Goal: Navigation & Orientation: Find specific page/section

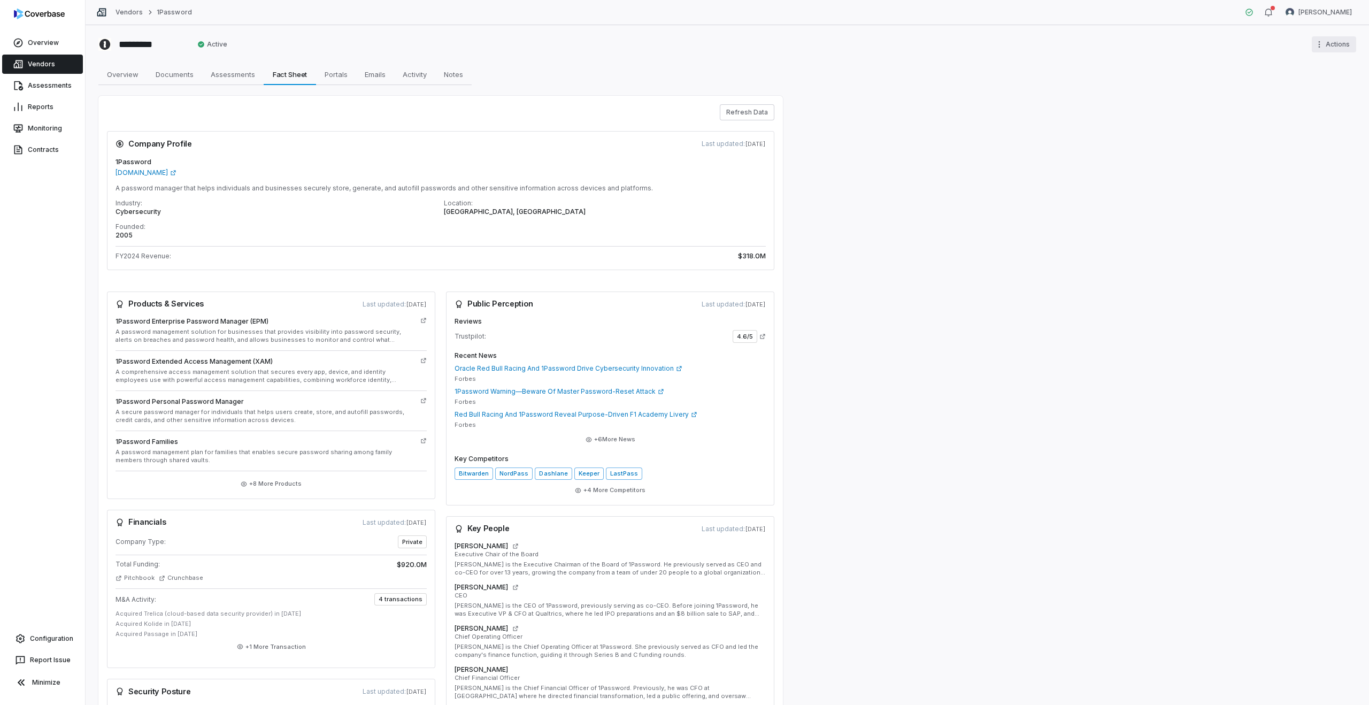
click at [1333, 47] on html "Overview Vendors Assessments Reports Monitoring Contracts Configuration Report …" at bounding box center [684, 352] width 1369 height 705
click at [1063, 102] on html "Overview Vendors Assessments Reports Monitoring Contracts Configuration Report …" at bounding box center [684, 352] width 1369 height 705
click at [113, 71] on span "Overview" at bounding box center [123, 74] width 40 height 14
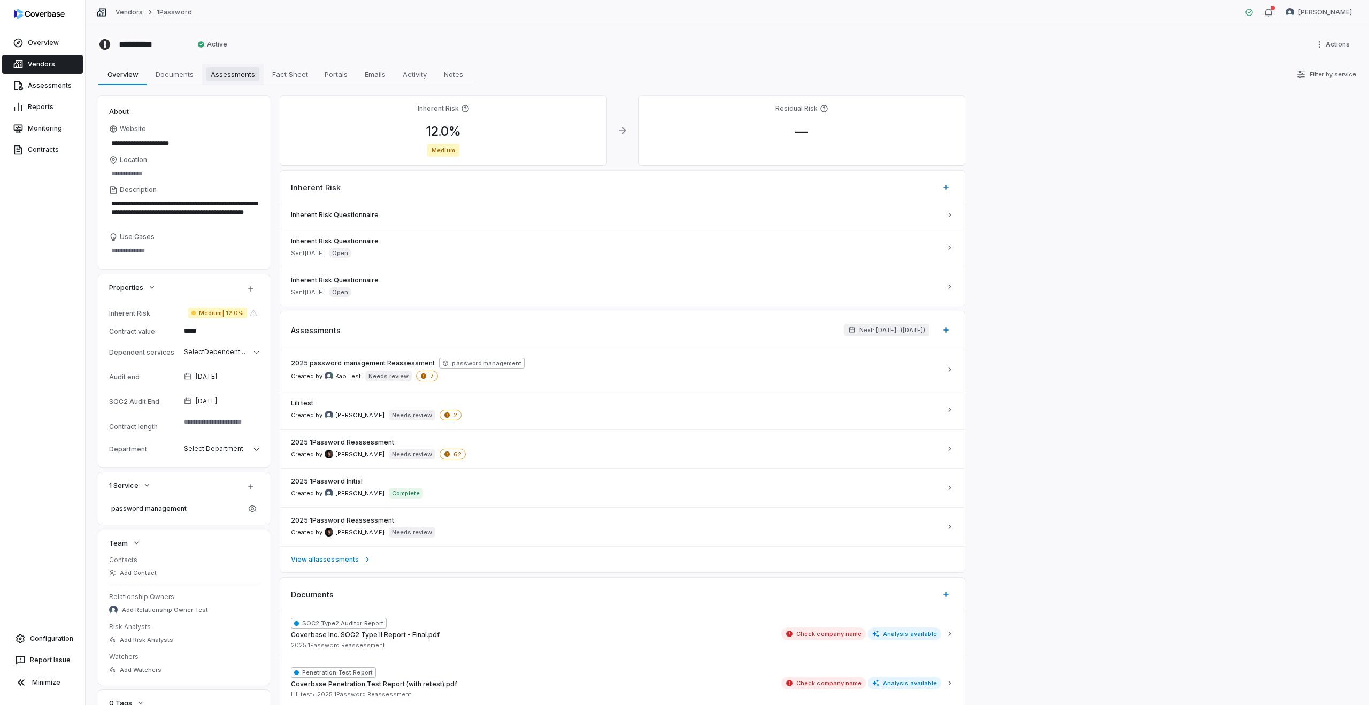
click at [240, 76] on span "Assessments" at bounding box center [232, 74] width 53 height 14
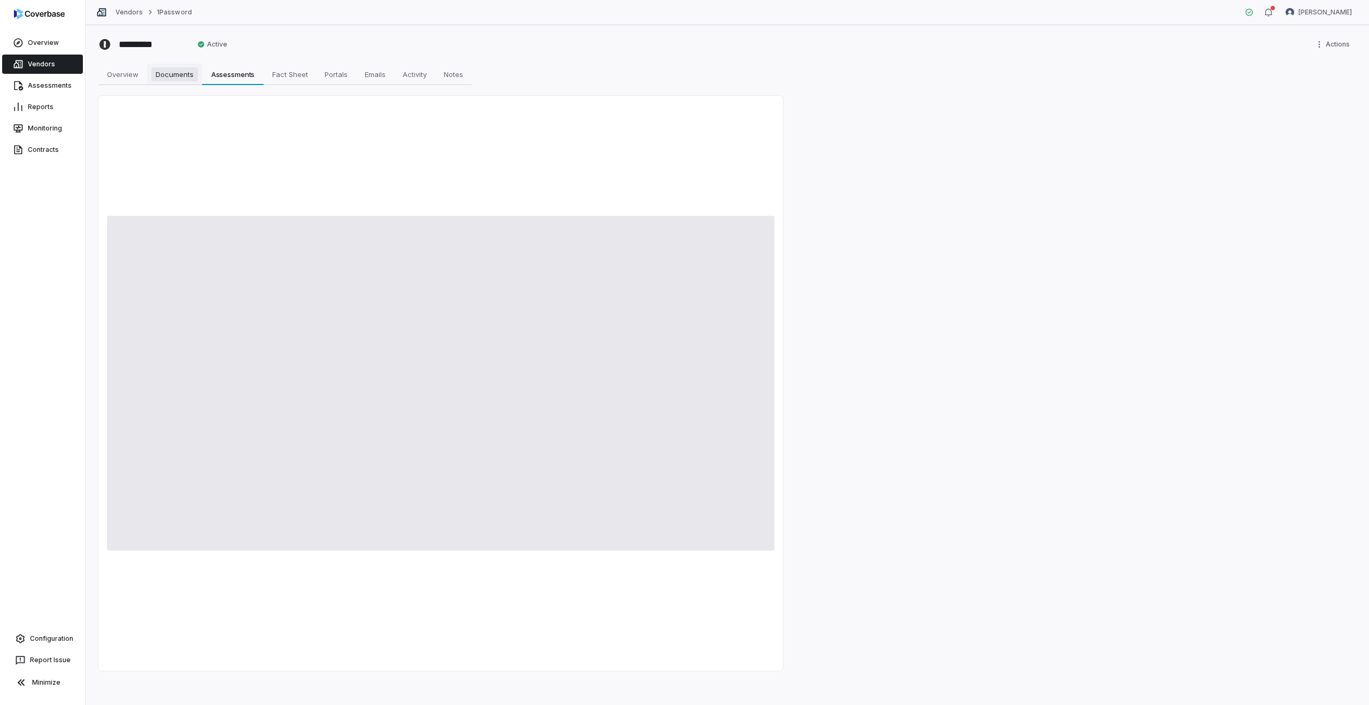
click at [187, 74] on span "Documents" at bounding box center [174, 74] width 47 height 14
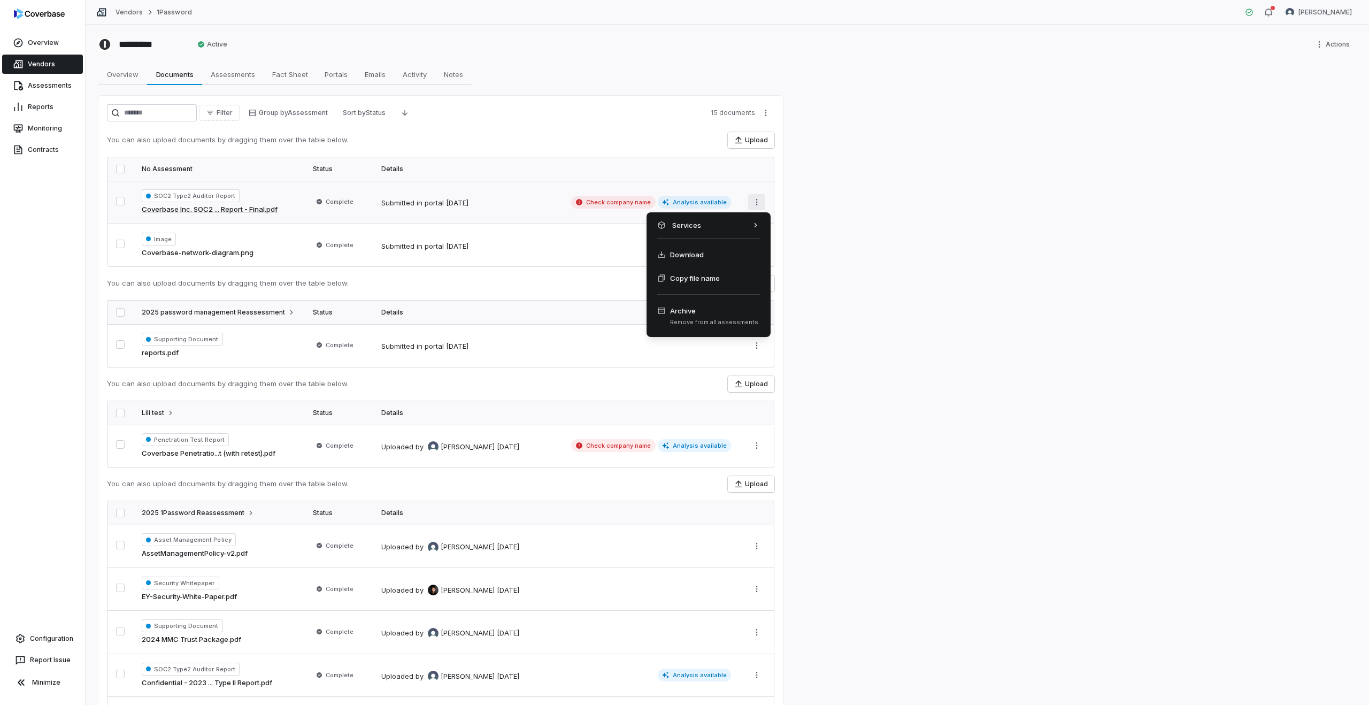
click at [760, 199] on html "Overview Vendors Assessments Reports Monitoring Contracts Configuration Report …" at bounding box center [684, 352] width 1369 height 705
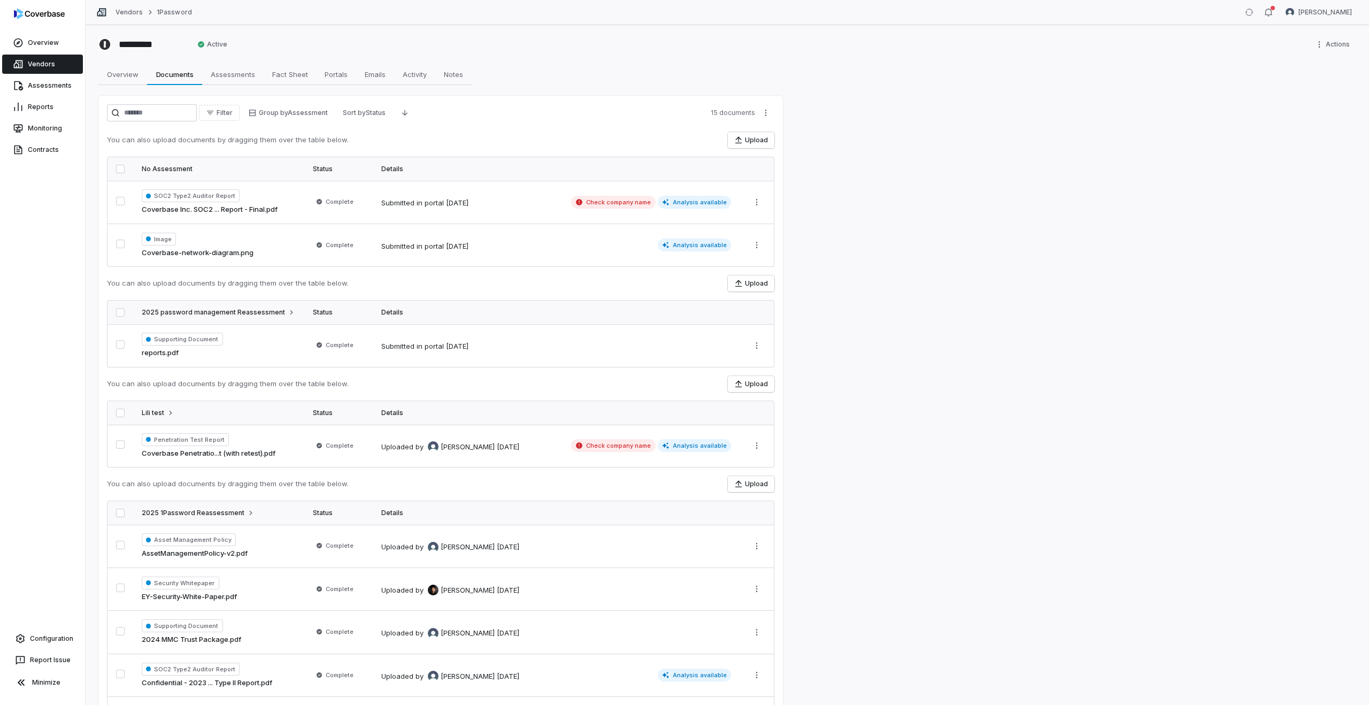
click at [810, 200] on html "Overview Vendors Assessments Reports Monitoring Contracts Configuration Report …" at bounding box center [684, 352] width 1369 height 705
click at [762, 110] on html "Overview Vendors Assessments Reports Monitoring Contracts Configuration Report …" at bounding box center [684, 352] width 1369 height 705
click at [904, 94] on html "Overview Vendors Assessments Reports Monitoring Contracts Configuration Report …" at bounding box center [684, 352] width 1369 height 705
click at [753, 204] on html "Overview Vendors Assessments Reports Monitoring Contracts Configuration Report …" at bounding box center [684, 352] width 1369 height 705
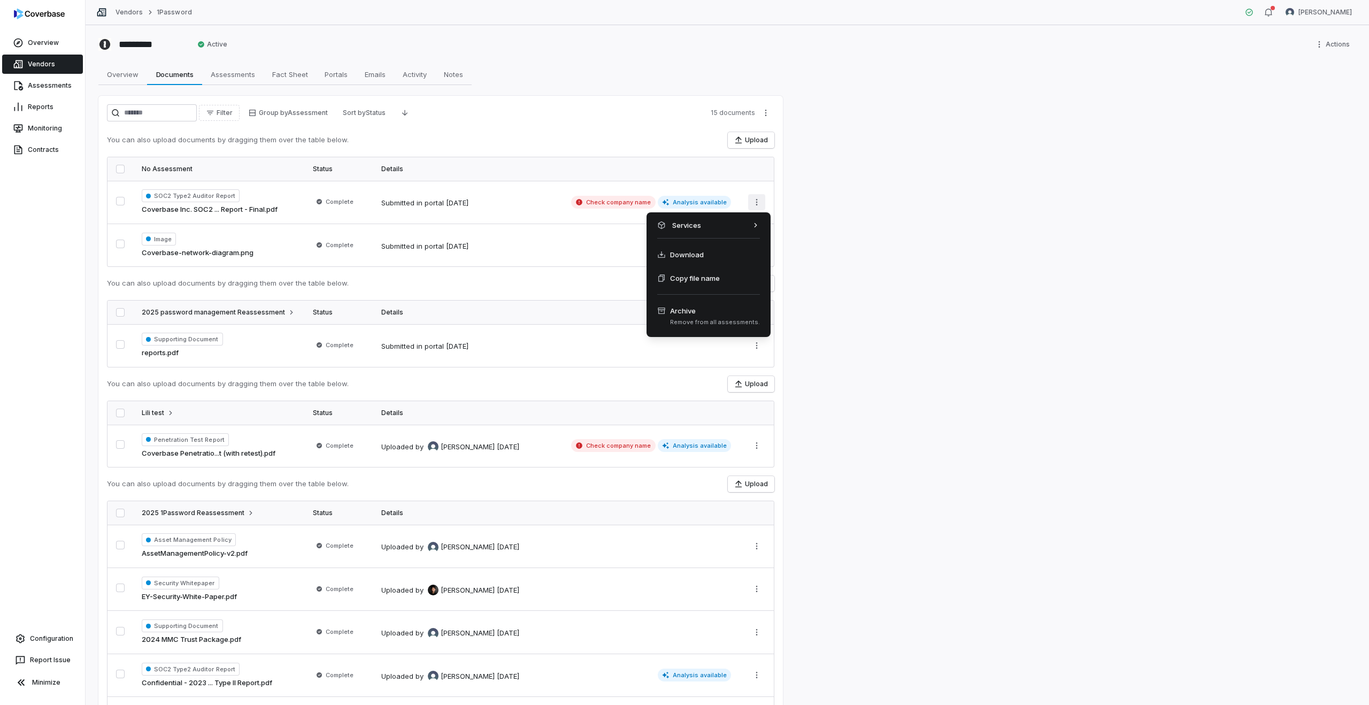
click at [768, 110] on html "Overview Vendors Assessments Reports Monitoring Contracts Configuration Report …" at bounding box center [684, 352] width 1369 height 705
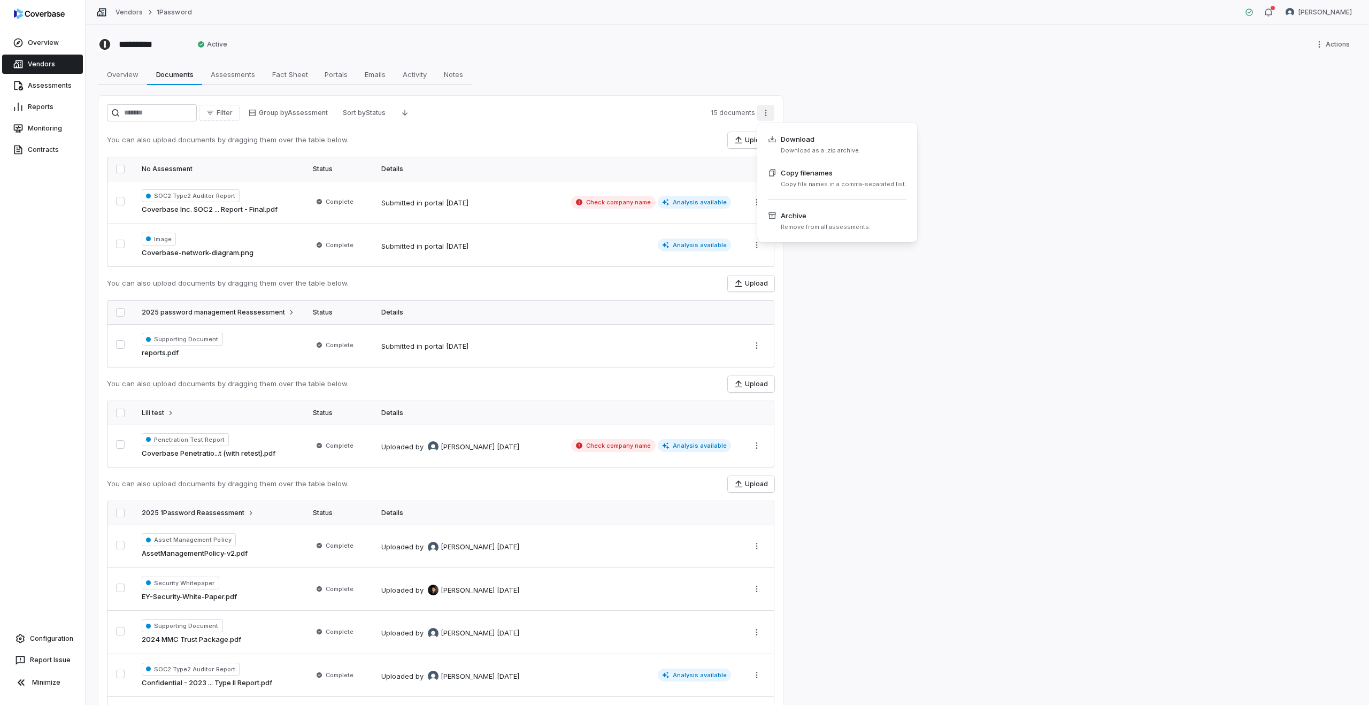
click at [770, 110] on html "Overview Vendors Assessments Reports Monitoring Contracts Configuration Report …" at bounding box center [684, 352] width 1369 height 705
click at [120, 76] on html "Overview Vendors Assessments Reports Monitoring Contracts Configuration Report …" at bounding box center [684, 352] width 1369 height 705
click at [131, 70] on span "Overview" at bounding box center [123, 74] width 40 height 14
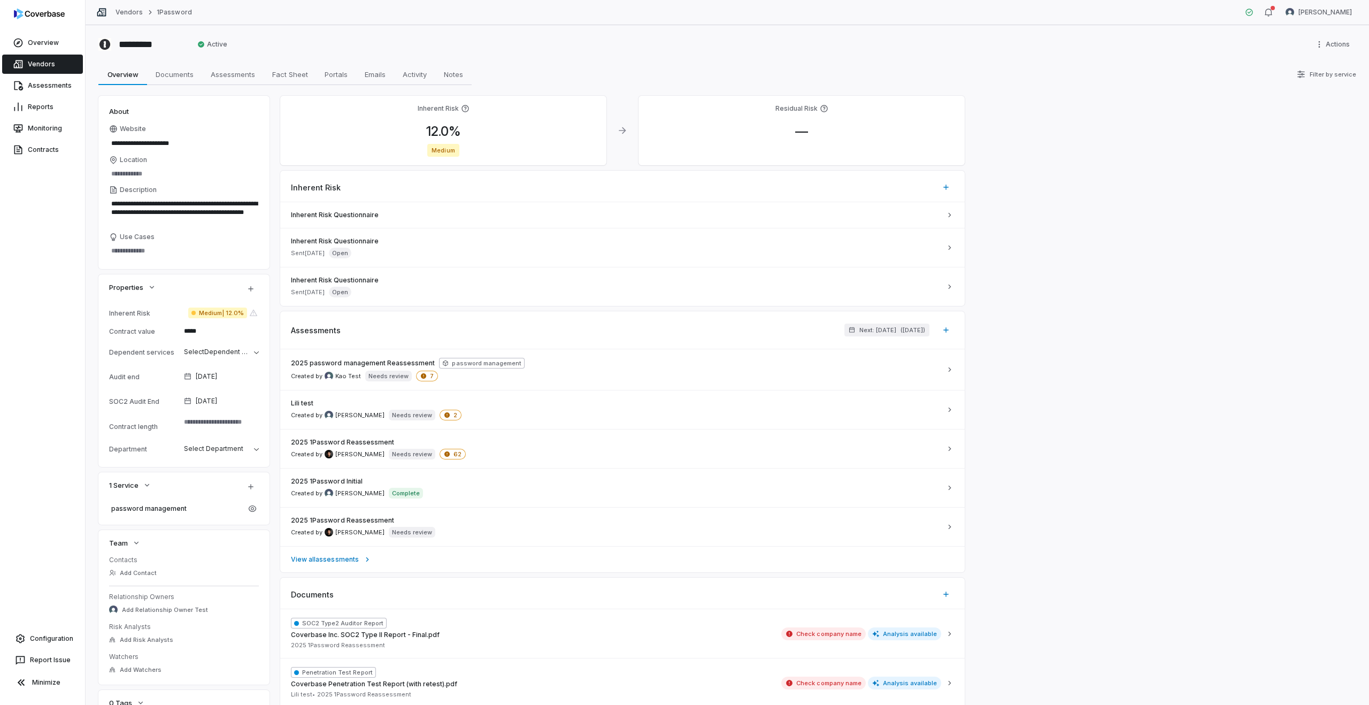
type textarea "*"
